Goal: Transaction & Acquisition: Download file/media

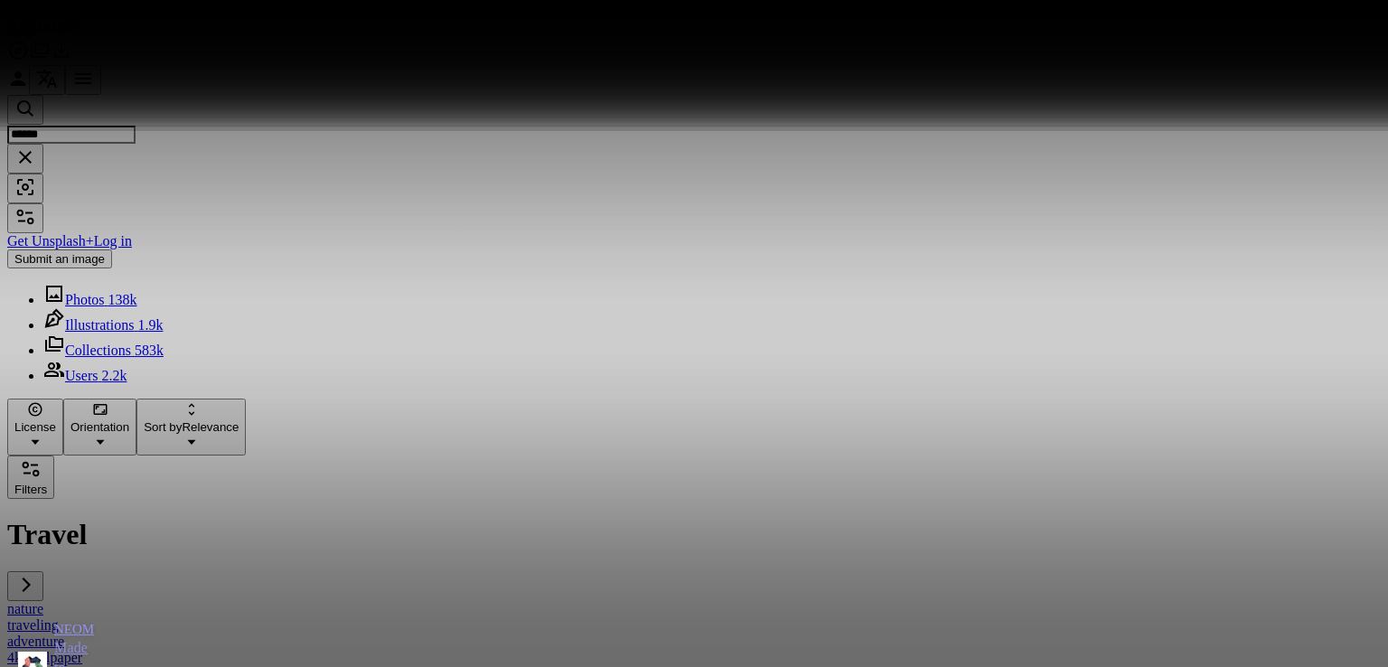
scroll to position [7359, 0]
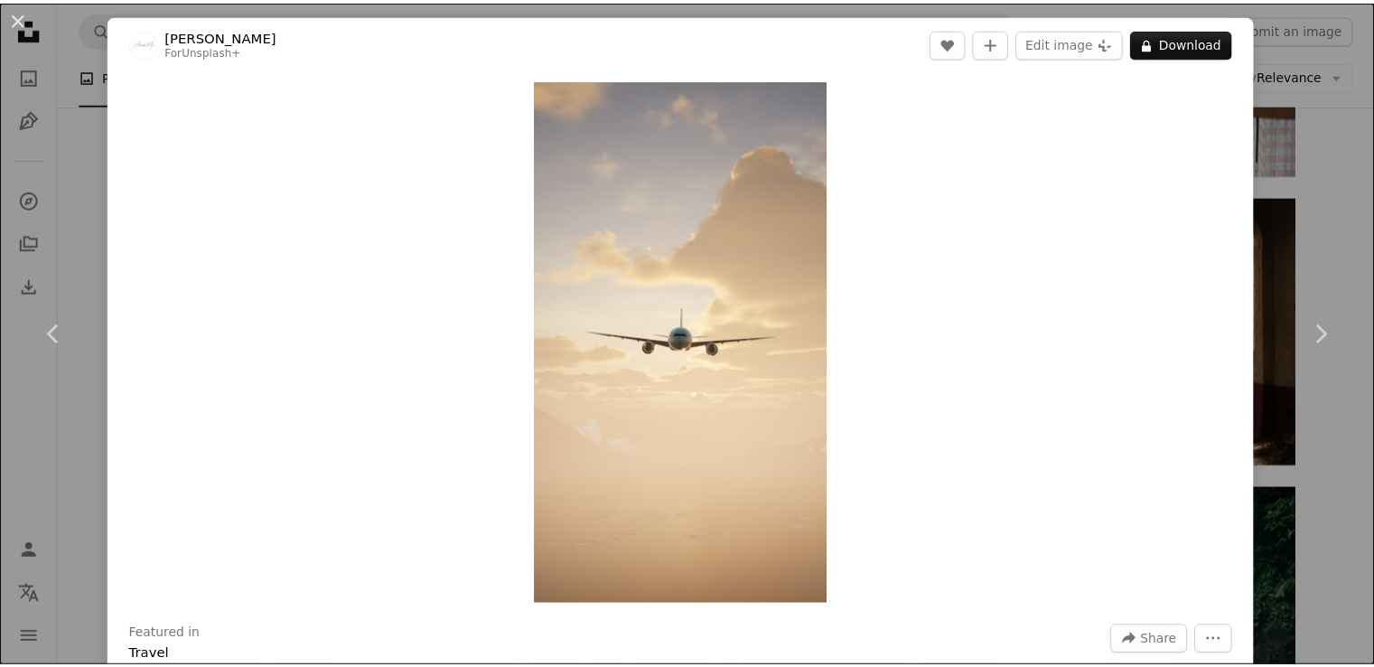
scroll to position [4830, 0]
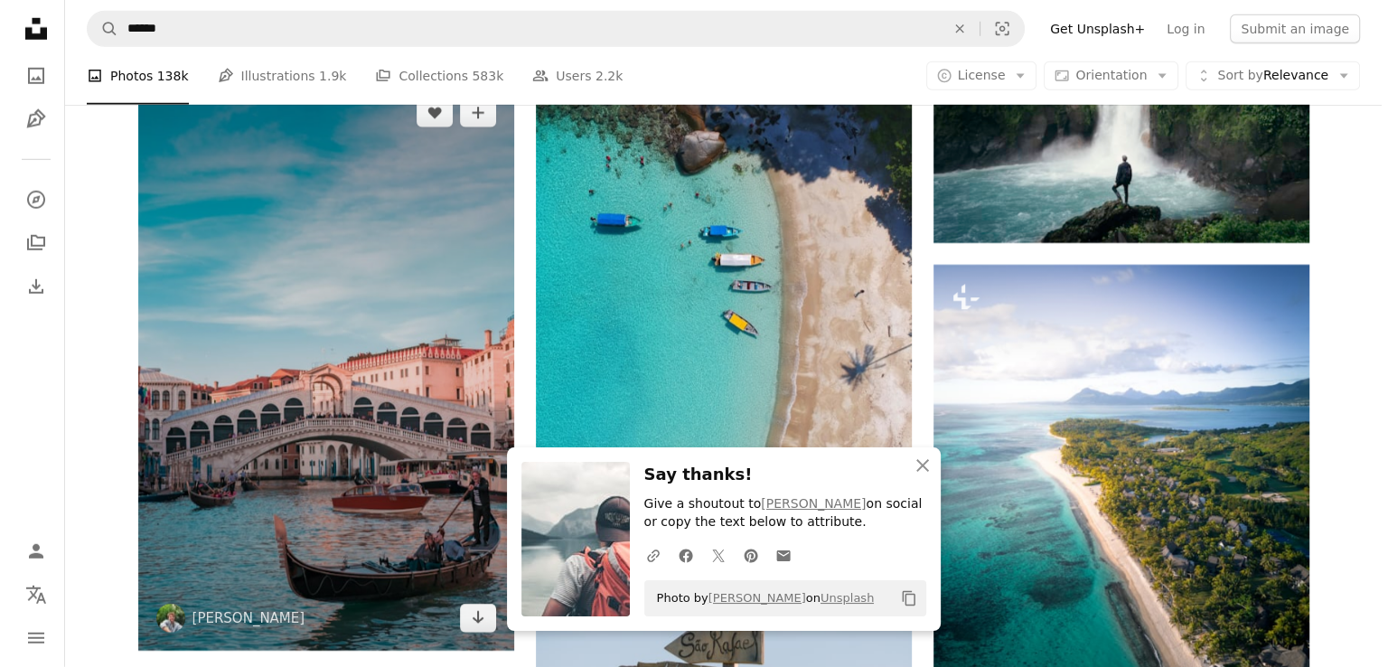
scroll to position [5552, 0]
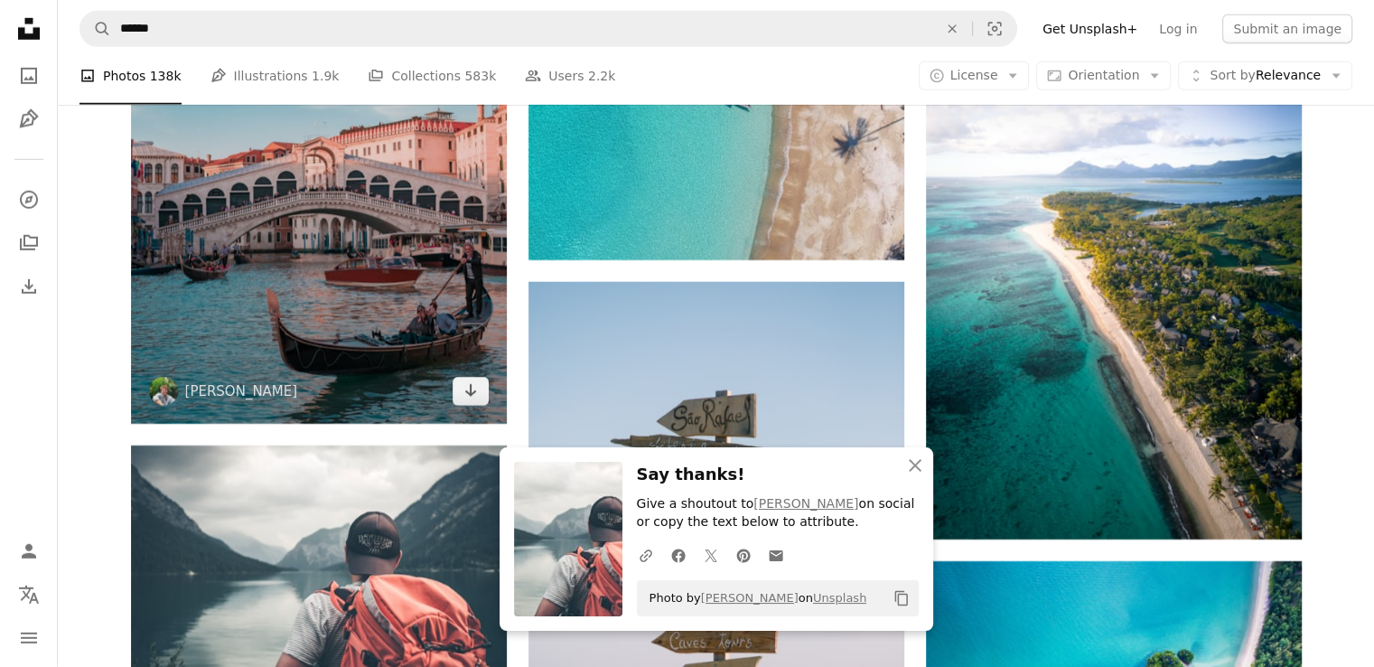
click at [398, 246] on img at bounding box center [319, 139] width 376 height 570
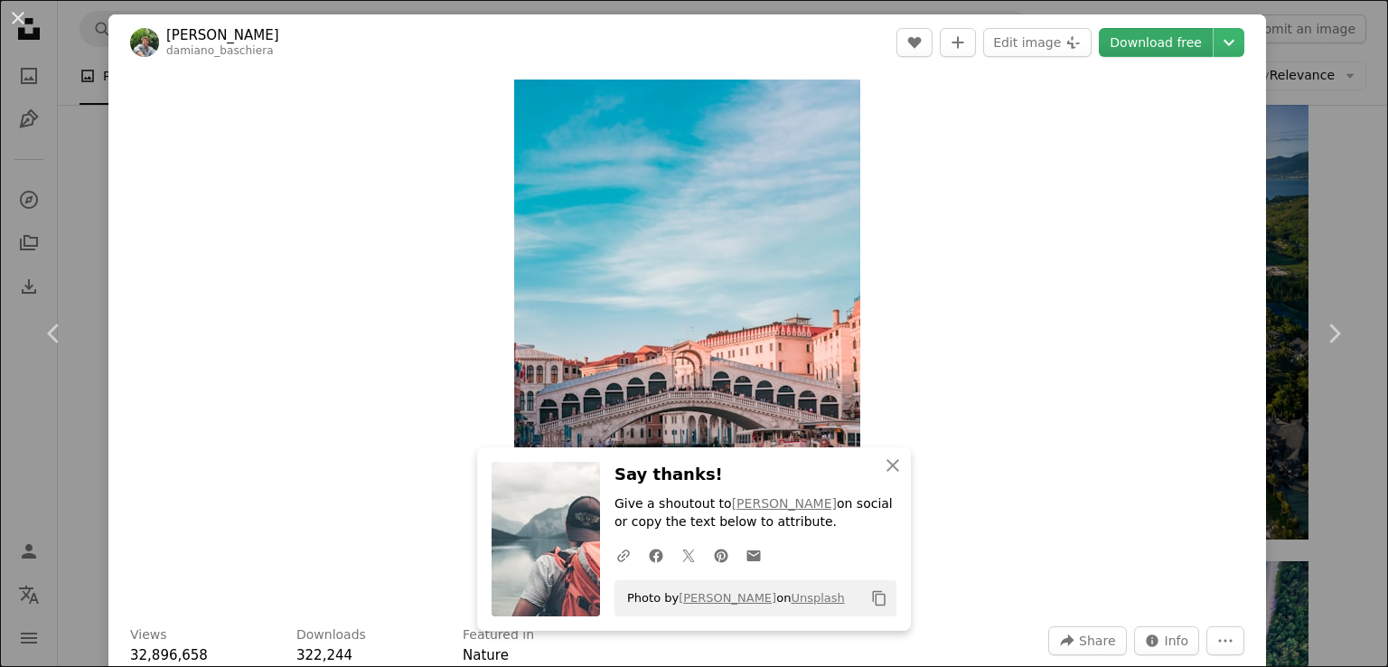
click at [1187, 51] on link "Download free" at bounding box center [1156, 42] width 114 height 29
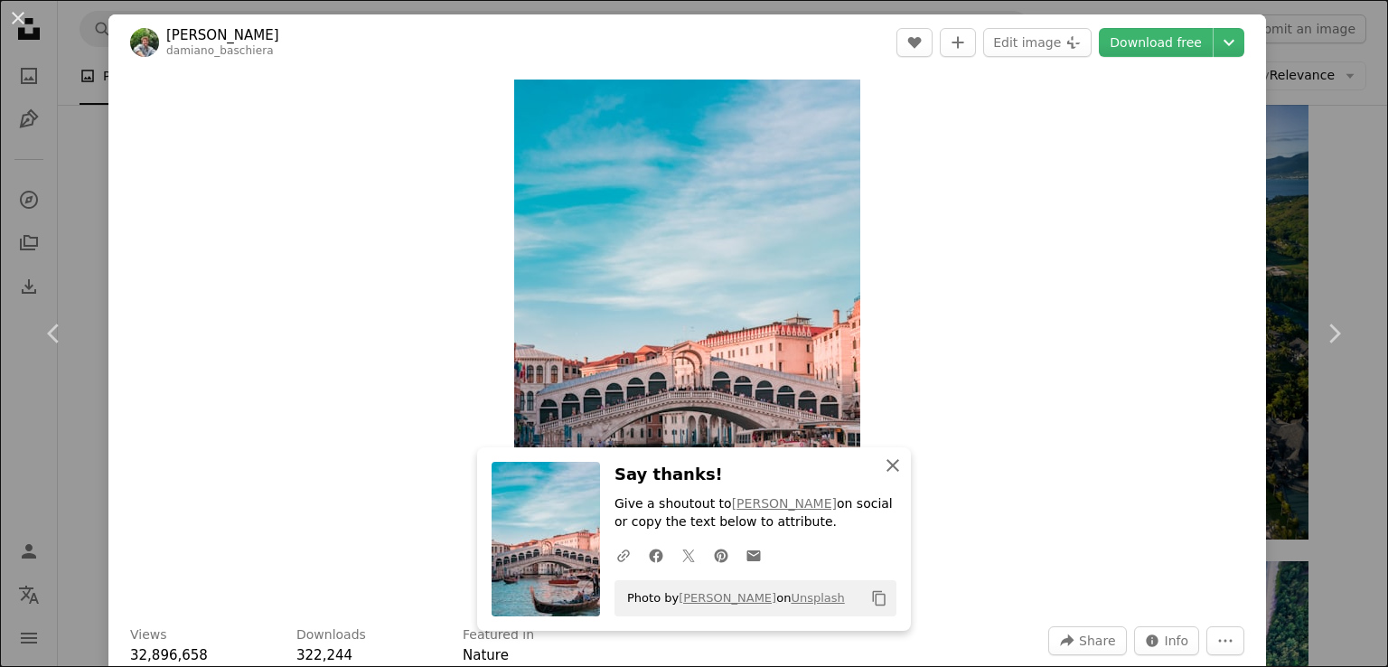
drag, startPoint x: 882, startPoint y: 472, endPoint x: 828, endPoint y: 555, distance: 98.5
click at [882, 472] on icon "An X shape" at bounding box center [893, 465] width 22 height 22
